Goal: Check status

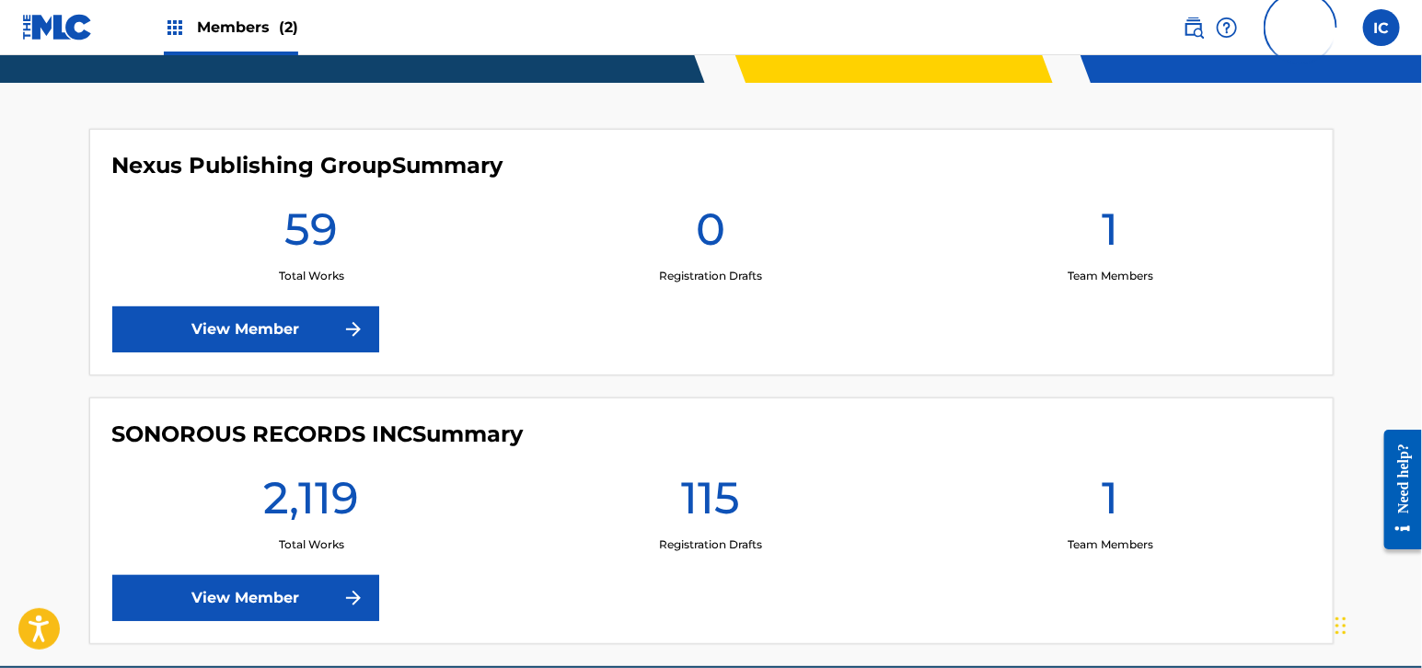
scroll to position [396, 0]
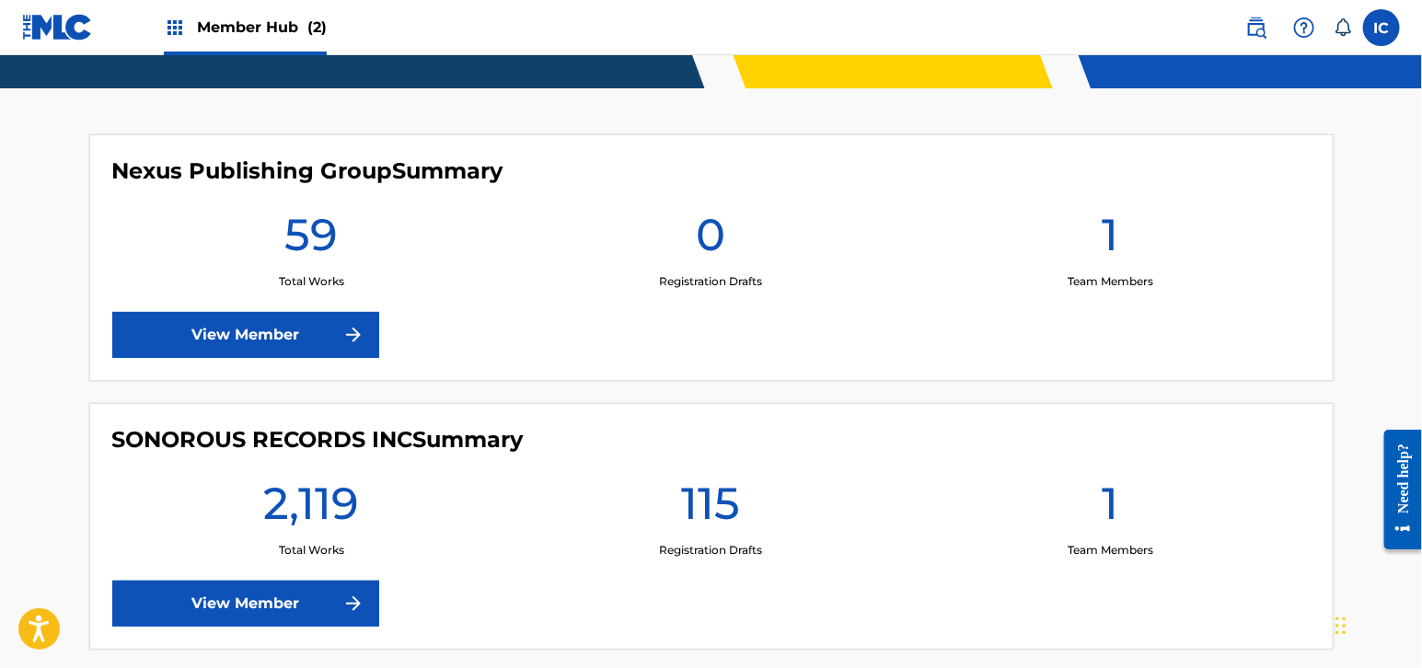
scroll to position [507, 0]
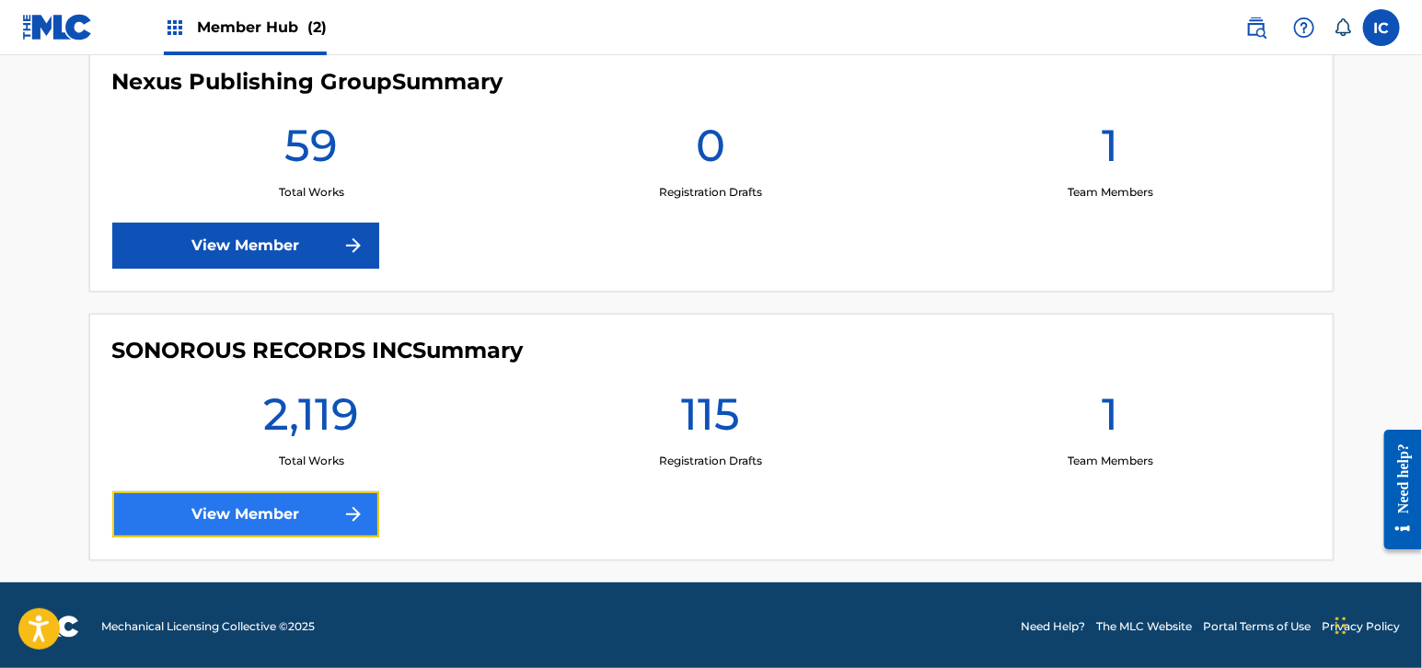
click at [211, 521] on link "View Member" at bounding box center [245, 515] width 267 height 46
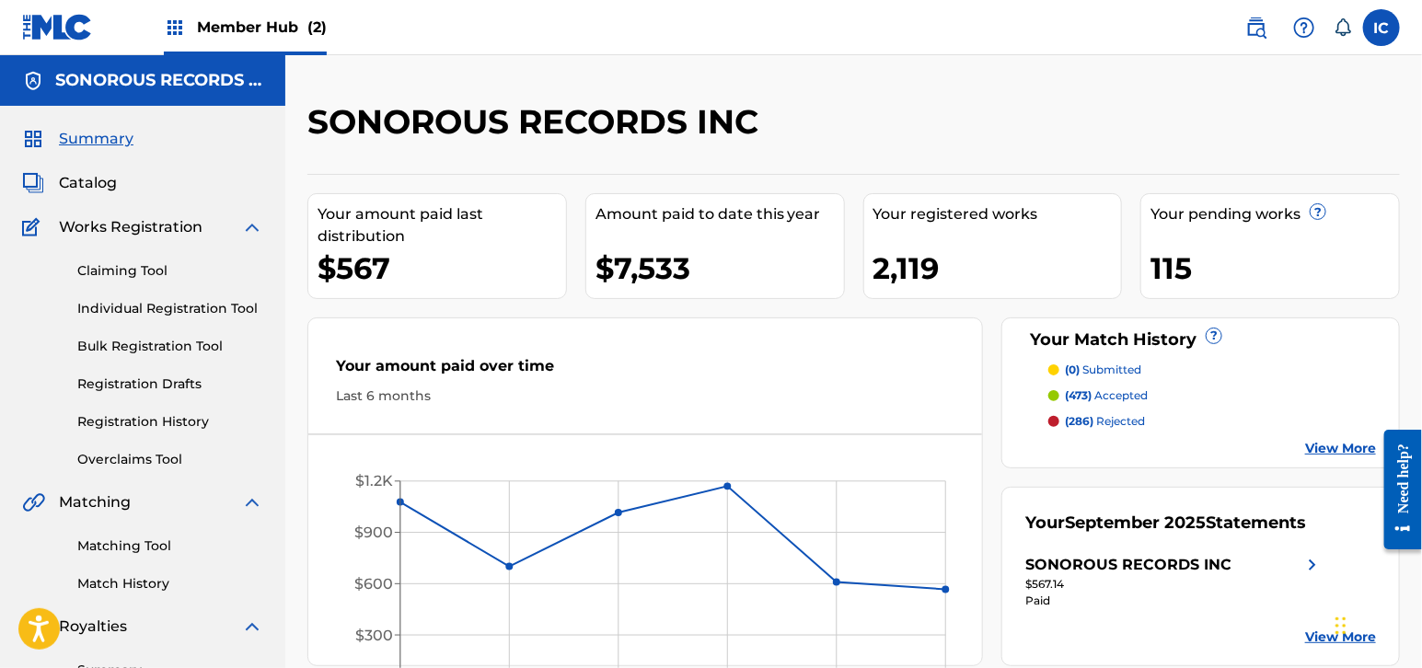
click at [681, 276] on div "$7,533" at bounding box center [720, 268] width 249 height 41
